Goal: Task Accomplishment & Management: Use online tool/utility

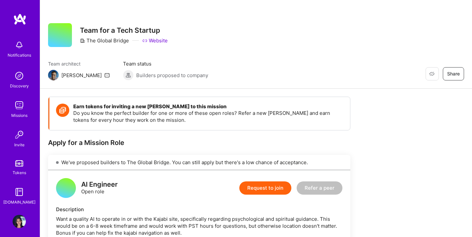
scroll to position [151, 0]
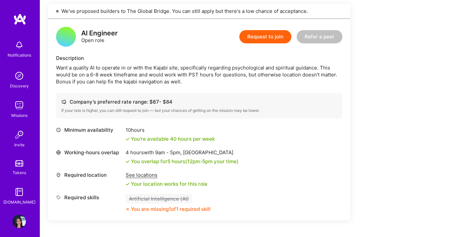
click at [24, 43] on img at bounding box center [19, 44] width 13 height 13
click at [17, 81] on img at bounding box center [19, 75] width 13 height 13
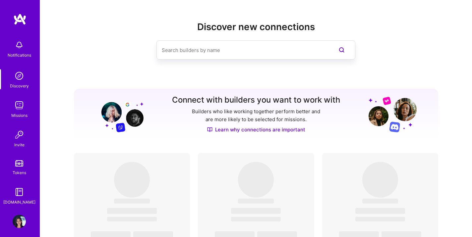
click at [21, 109] on img at bounding box center [19, 105] width 13 height 13
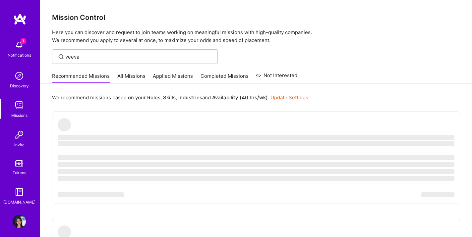
click at [23, 46] on img at bounding box center [19, 44] width 13 height 13
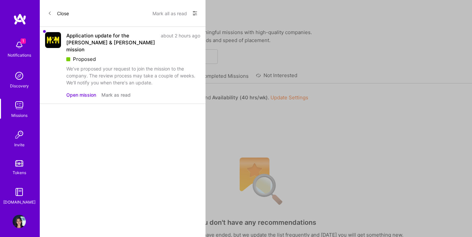
click at [82, 91] on button "Open mission" at bounding box center [81, 94] width 30 height 7
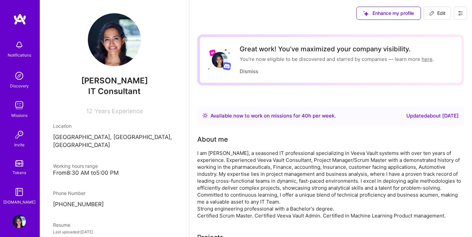
scroll to position [258, 0]
